Goal: Transaction & Acquisition: Purchase product/service

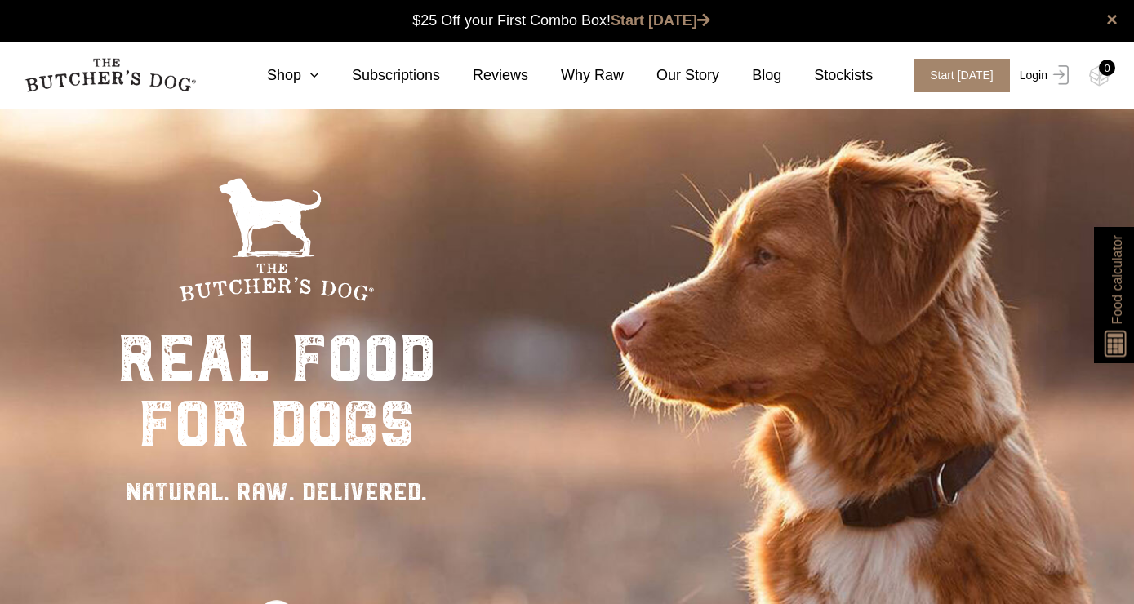
scroll to position [1, 0]
click at [1036, 73] on link "Login" at bounding box center [1041, 75] width 53 height 33
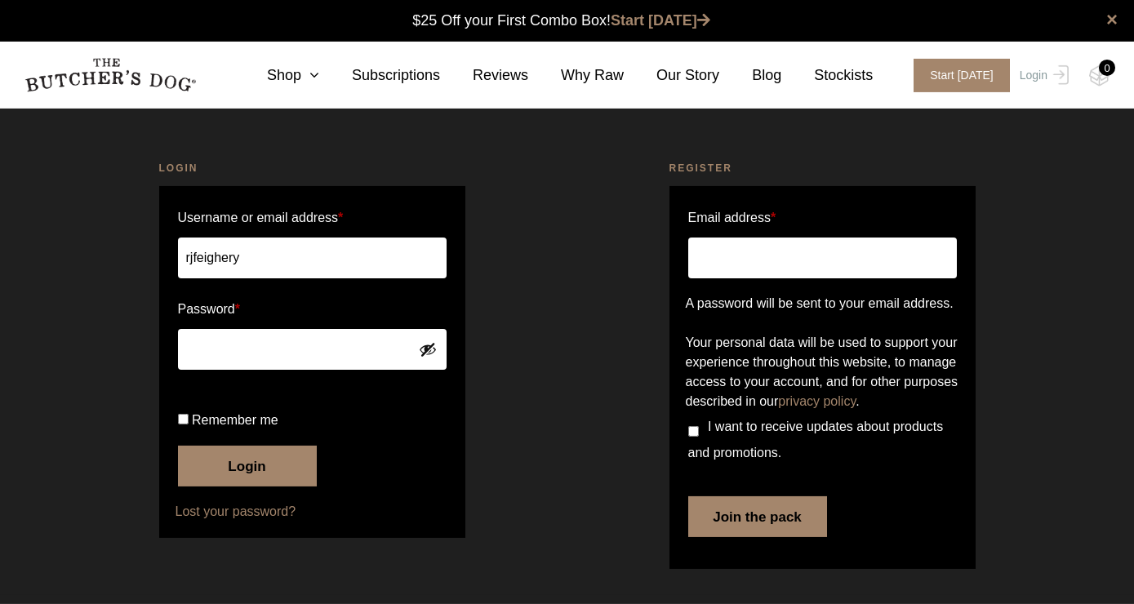
scroll to position [1, 0]
click at [262, 486] on button "Login" at bounding box center [247, 466] width 139 height 41
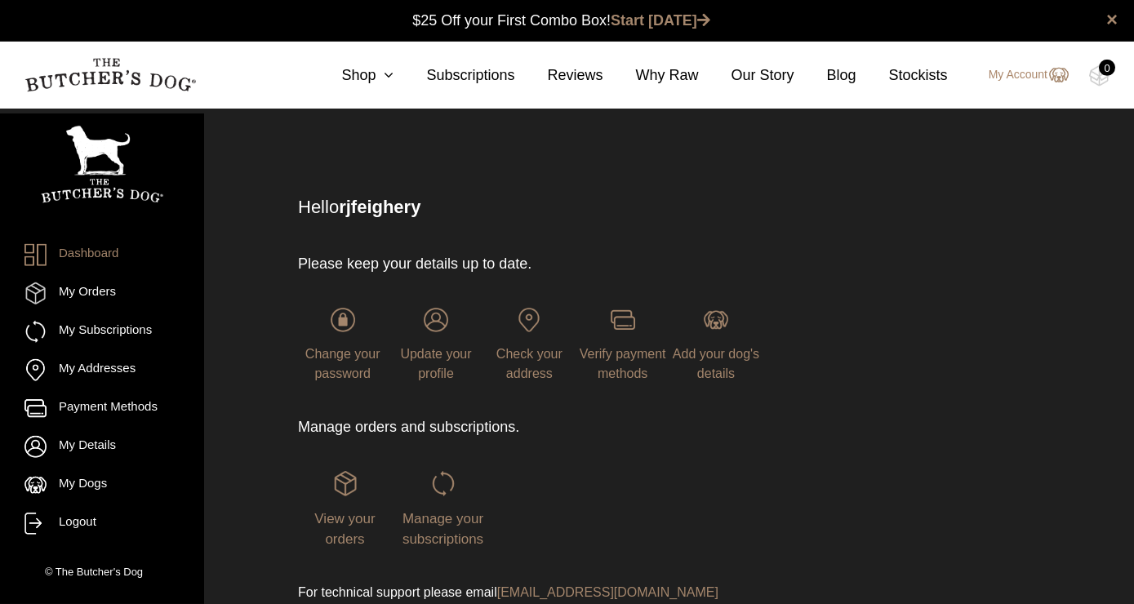
scroll to position [1, 0]
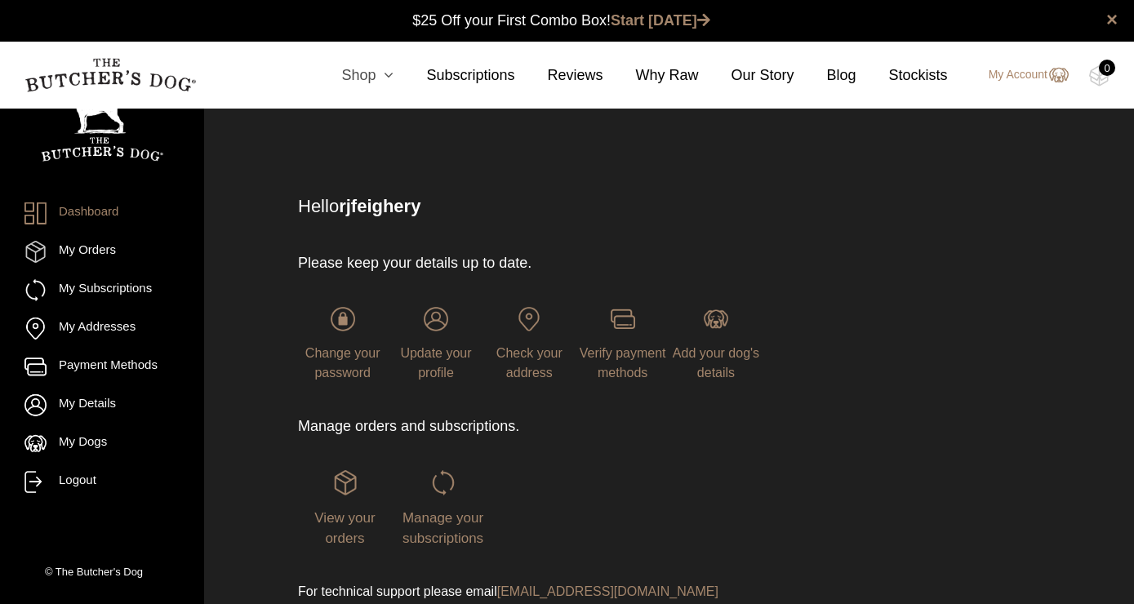
click at [393, 82] on icon at bounding box center [384, 75] width 18 height 15
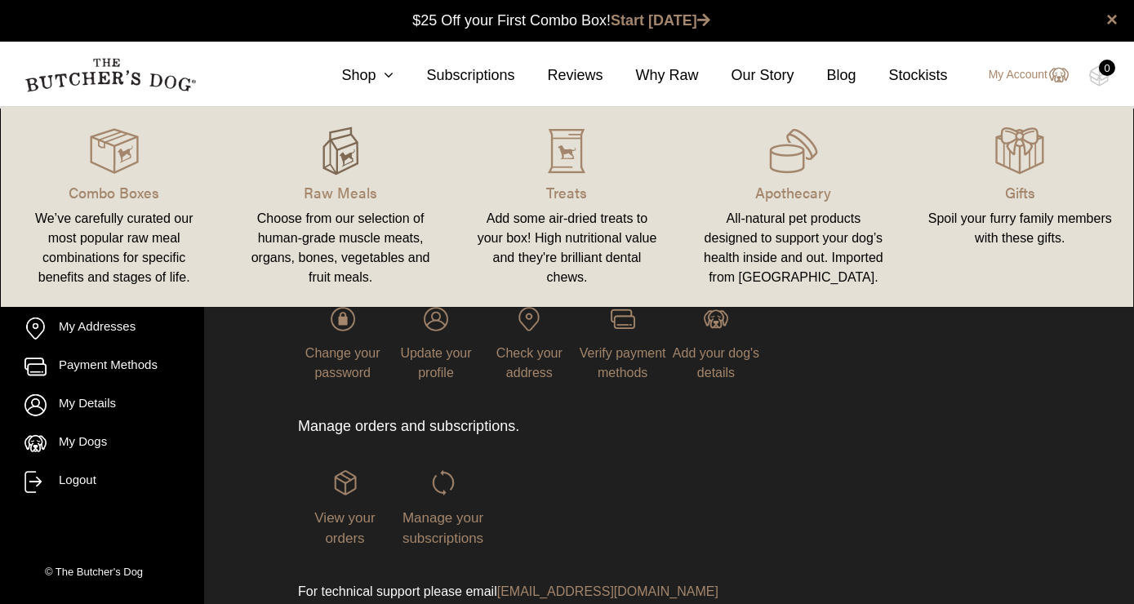
click at [342, 163] on img at bounding box center [340, 150] width 49 height 49
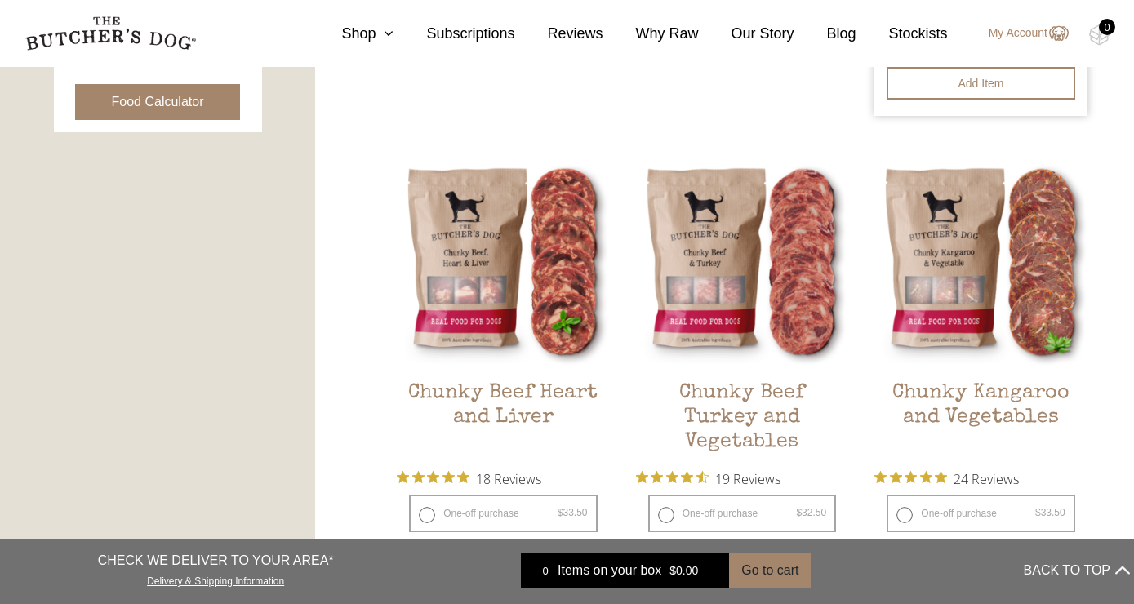
scroll to position [890, 0]
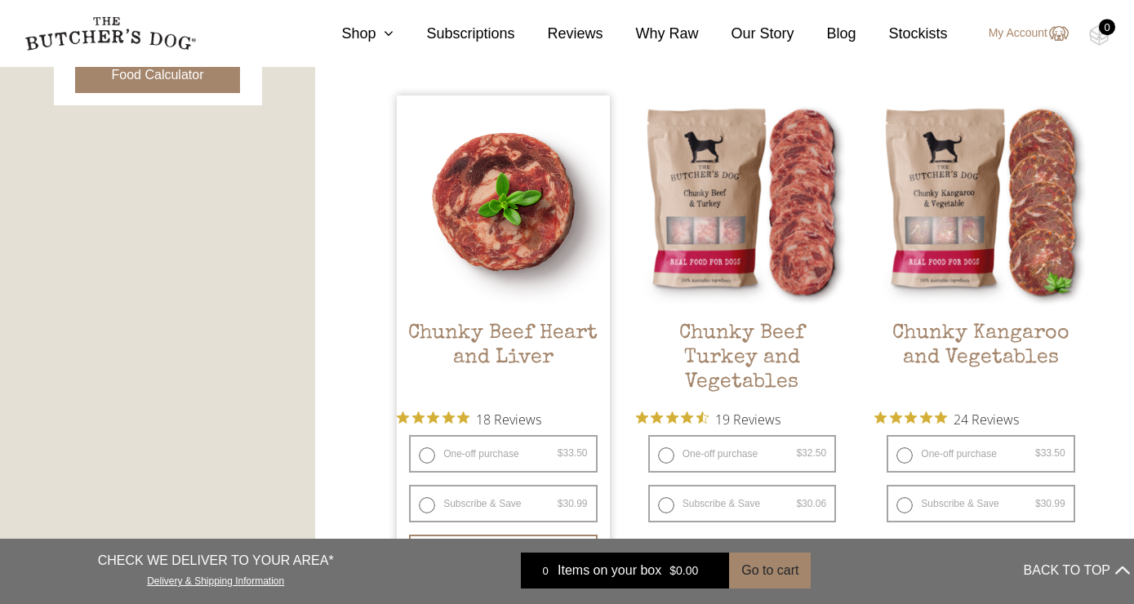
click at [486, 455] on label "One-off purchase $ 33.50 — or subscribe and save 7.5%" at bounding box center [503, 454] width 188 height 38
radio input "true"
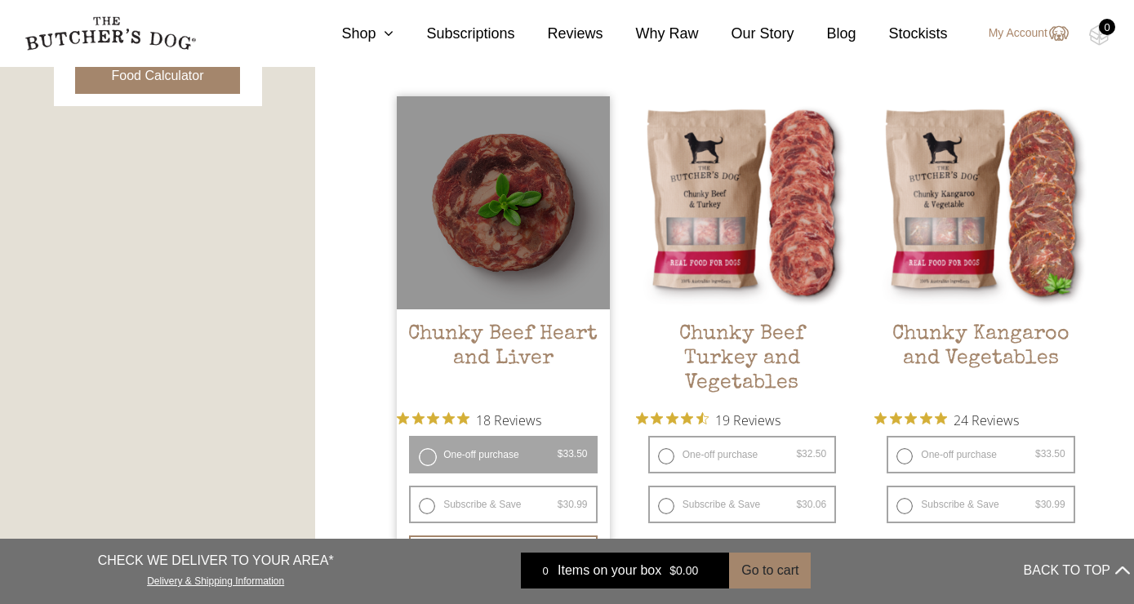
scroll to position [1073, 0]
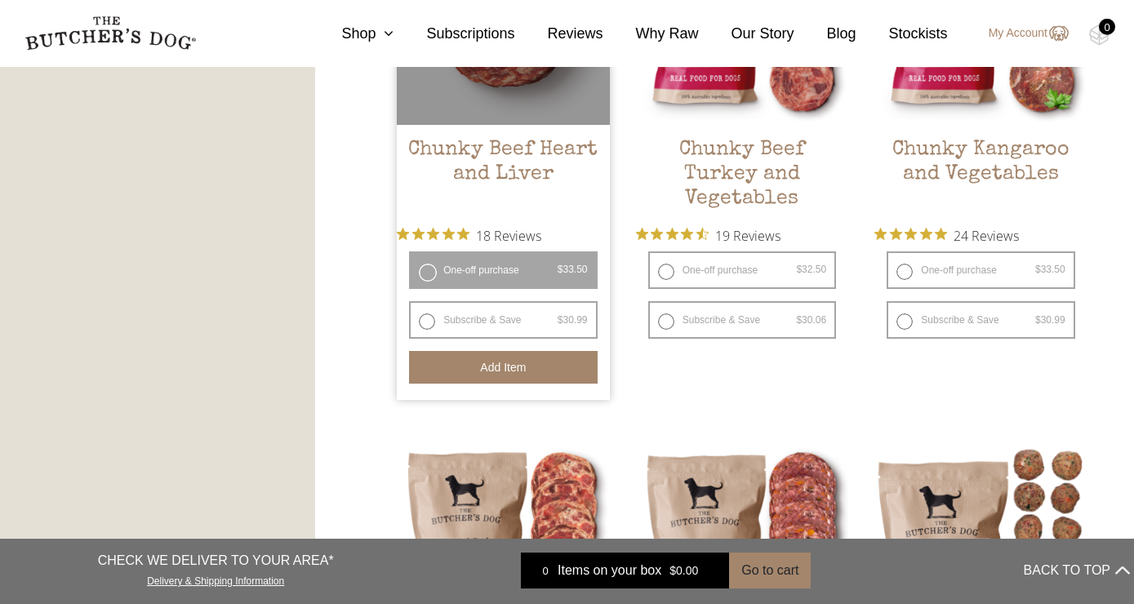
click at [505, 365] on button "Add item" at bounding box center [503, 367] width 188 height 33
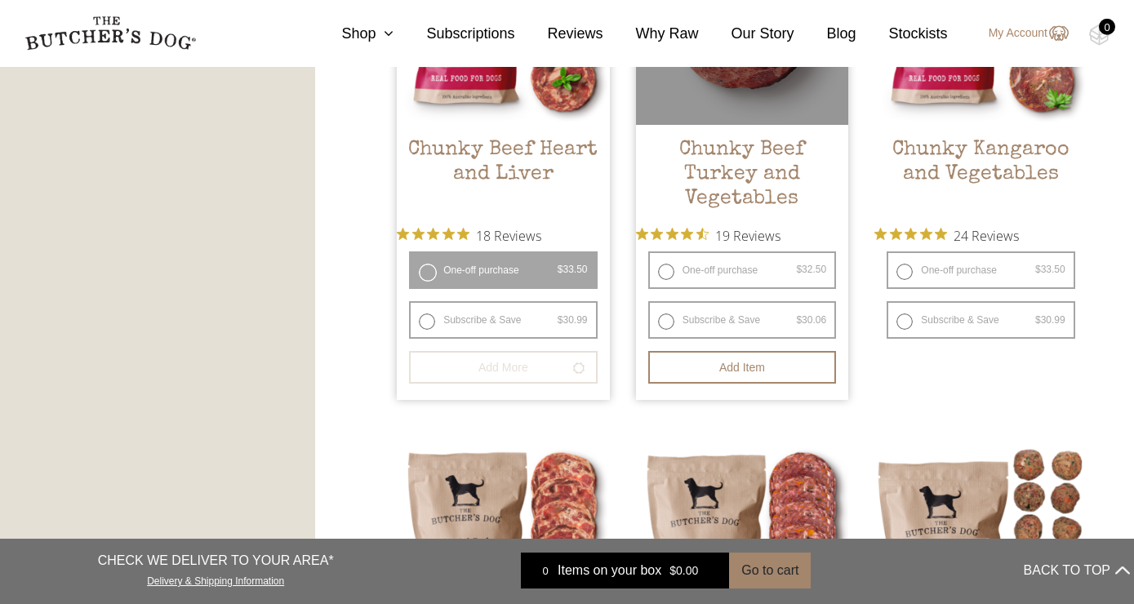
click at [699, 274] on label "One-off purchase $ 32.50 — or subscribe and save 7.5%" at bounding box center [742, 270] width 188 height 38
radio input "true"
radio input "false"
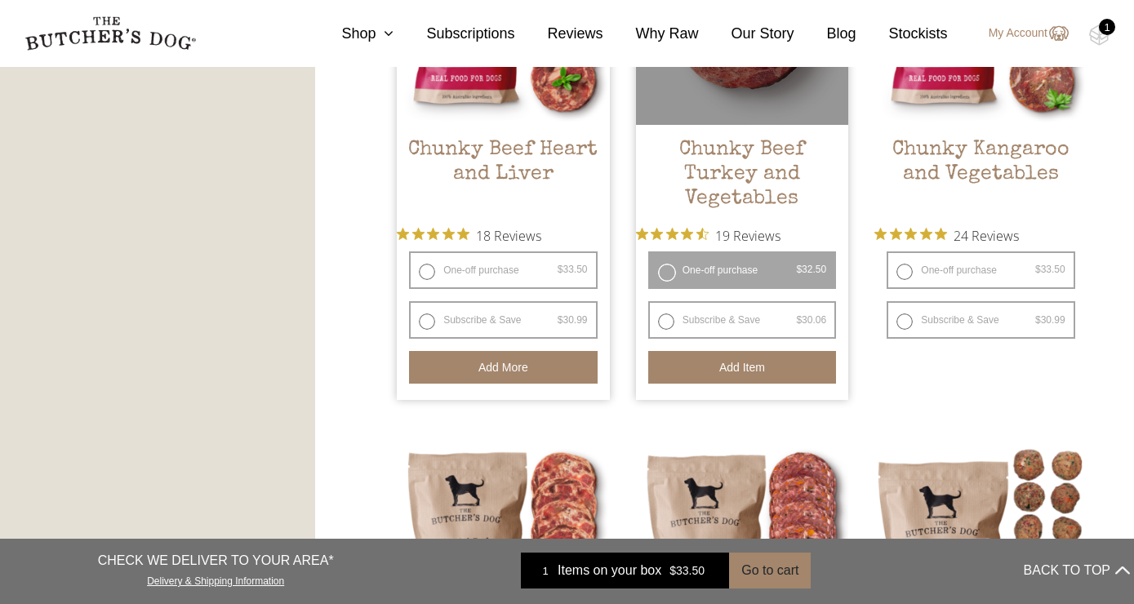
click at [734, 376] on button "Add item" at bounding box center [742, 367] width 188 height 33
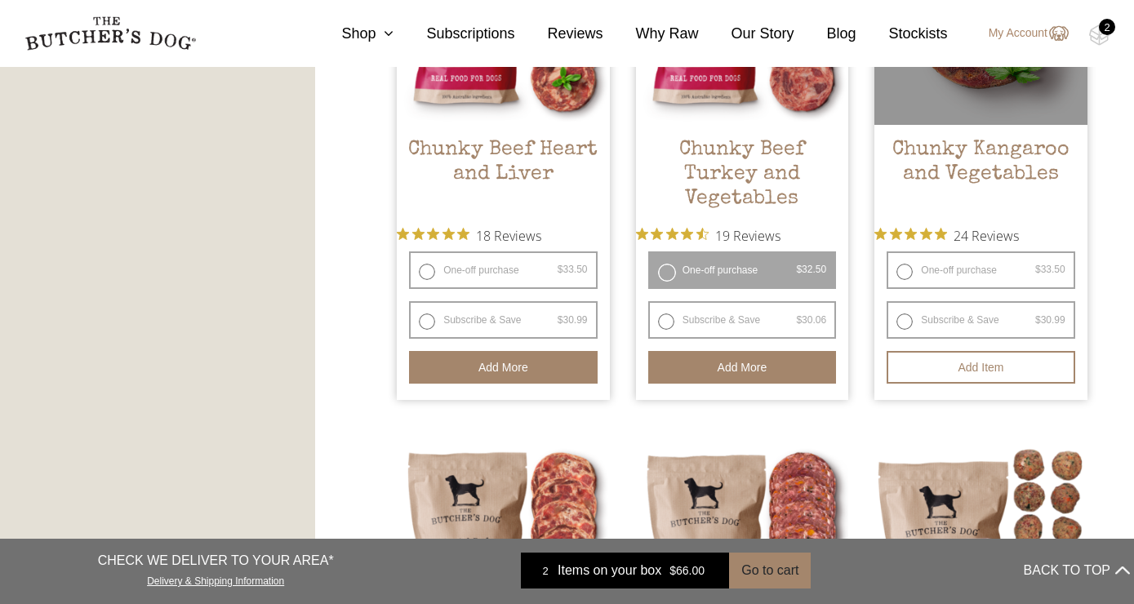
click at [960, 273] on label "One-off purchase $ 33.50 — or subscribe and save 7.5%" at bounding box center [980, 270] width 188 height 38
radio input "true"
radio input "false"
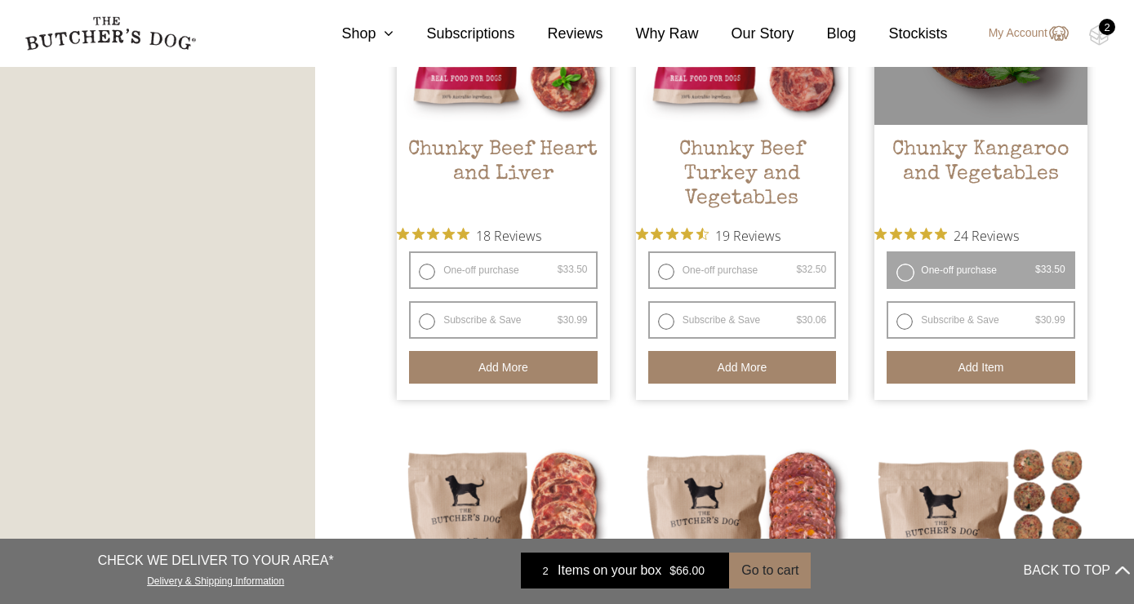
click at [969, 365] on button "Add item" at bounding box center [980, 367] width 188 height 33
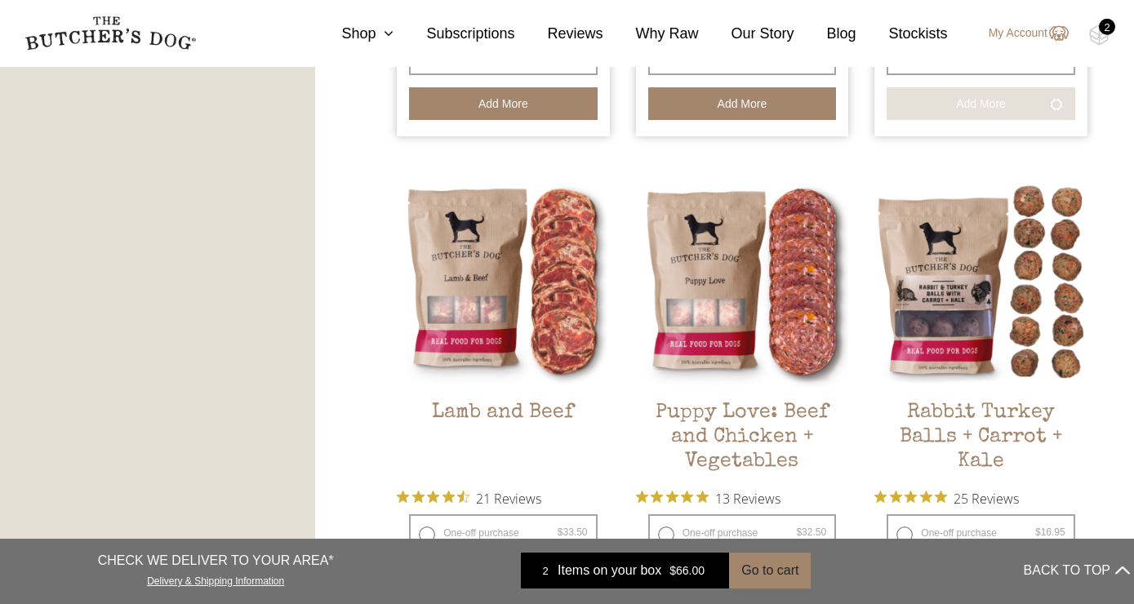
scroll to position [1405, 0]
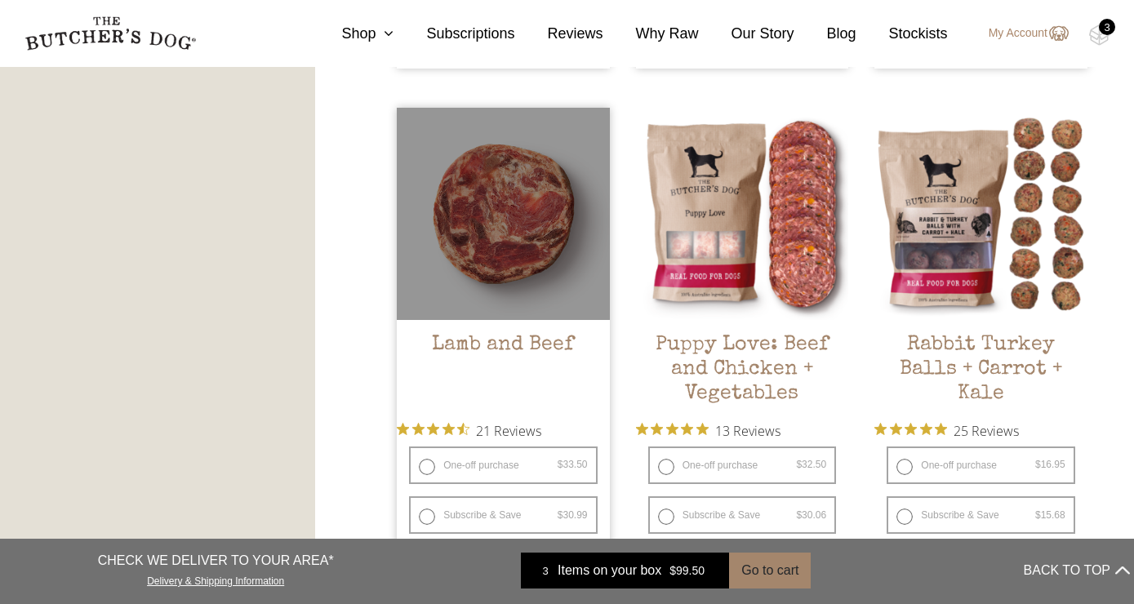
click at [494, 459] on label "One-off purchase $ 33.50 — or subscribe and save 7.5%" at bounding box center [503, 465] width 188 height 38
radio input "true"
radio input "false"
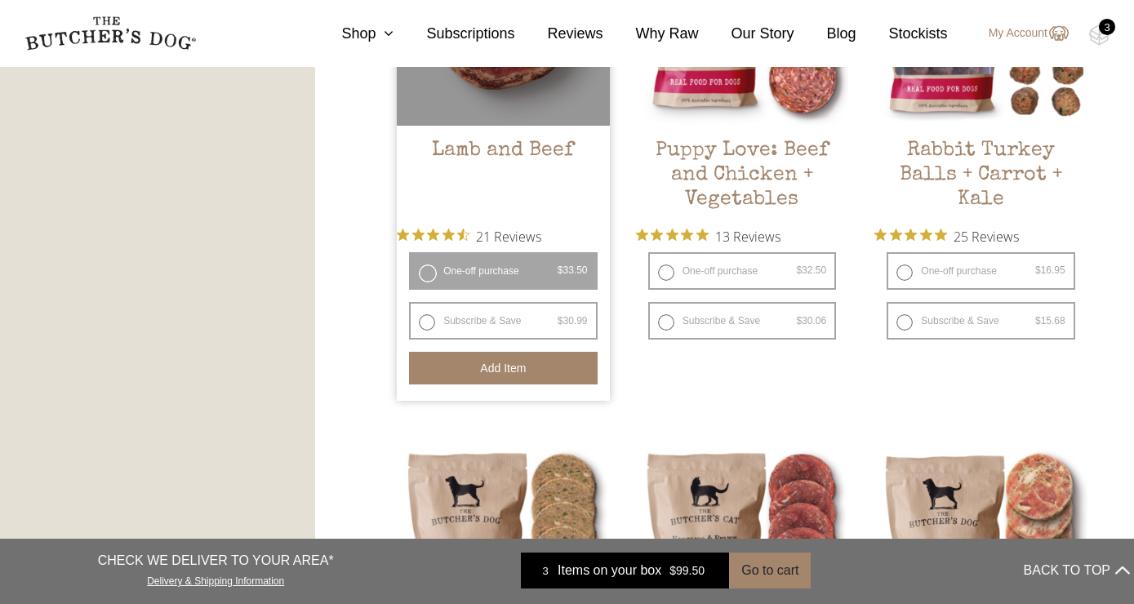
click at [511, 373] on button "Add item" at bounding box center [503, 368] width 188 height 33
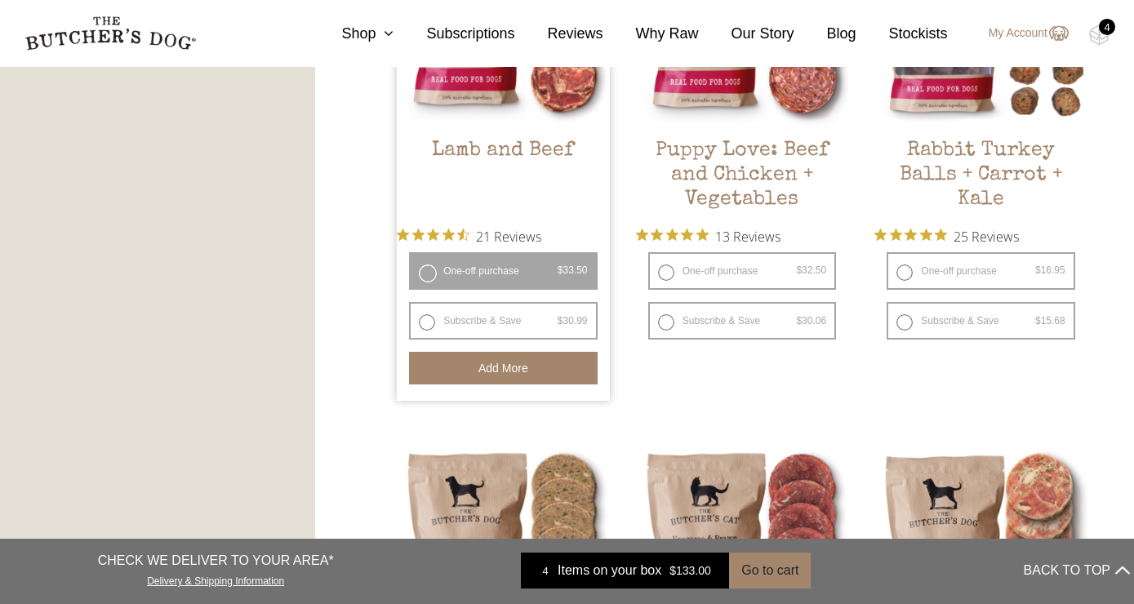
click at [1103, 28] on div "4" at bounding box center [1106, 27] width 16 height 16
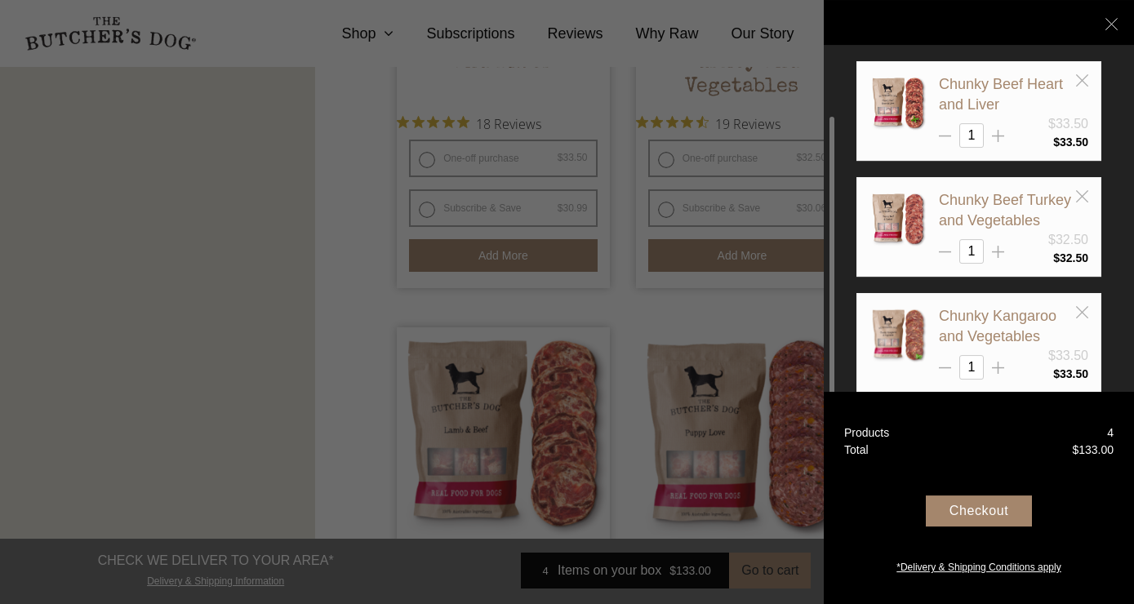
scroll to position [1075, 0]
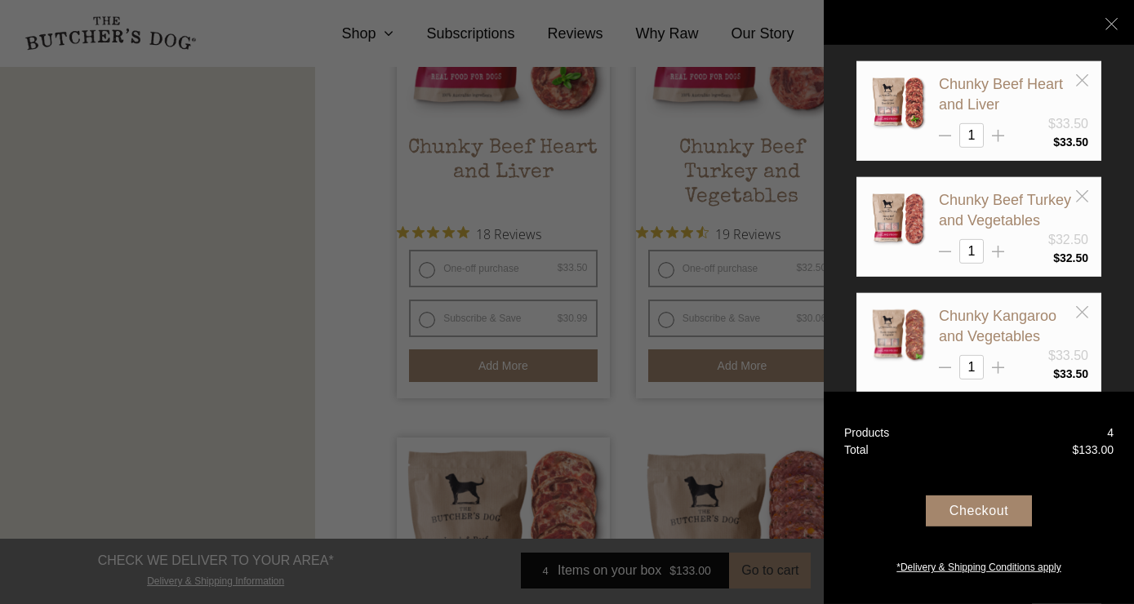
click at [987, 517] on div "Checkout" at bounding box center [978, 510] width 106 height 31
